Goal: Task Accomplishment & Management: Manage account settings

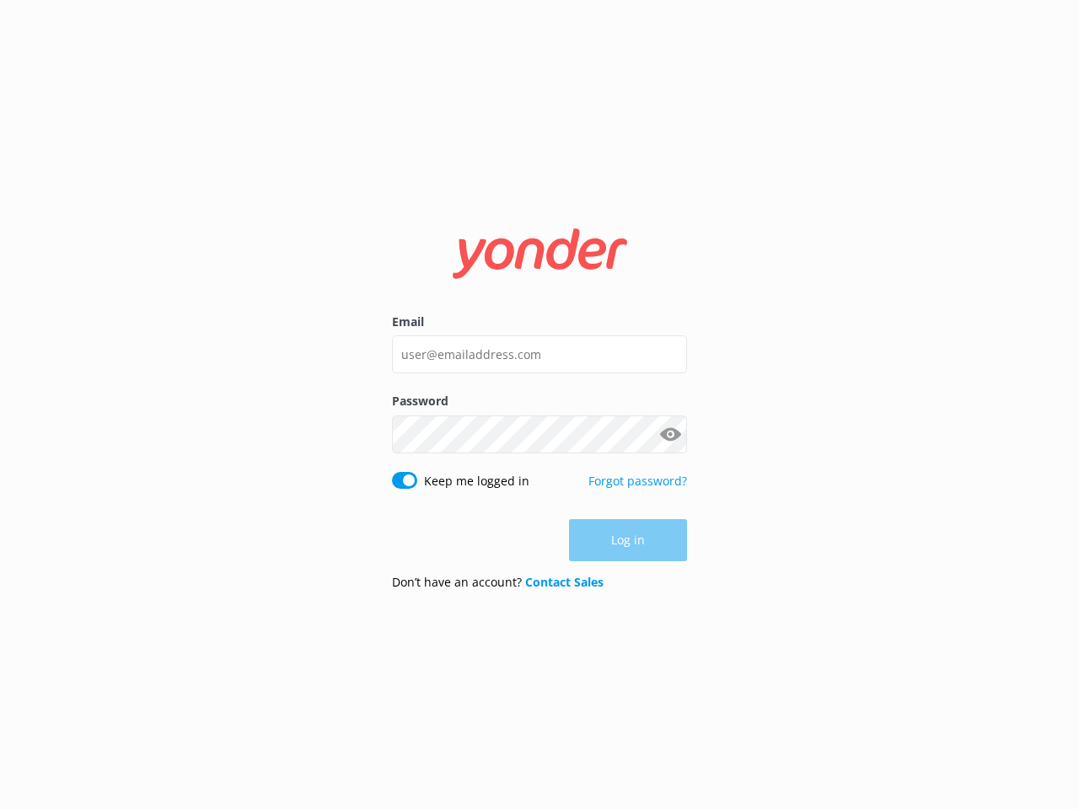
click at [670, 434] on button "Show password" at bounding box center [670, 434] width 34 height 34
